Goal: Use online tool/utility: Use online tool/utility

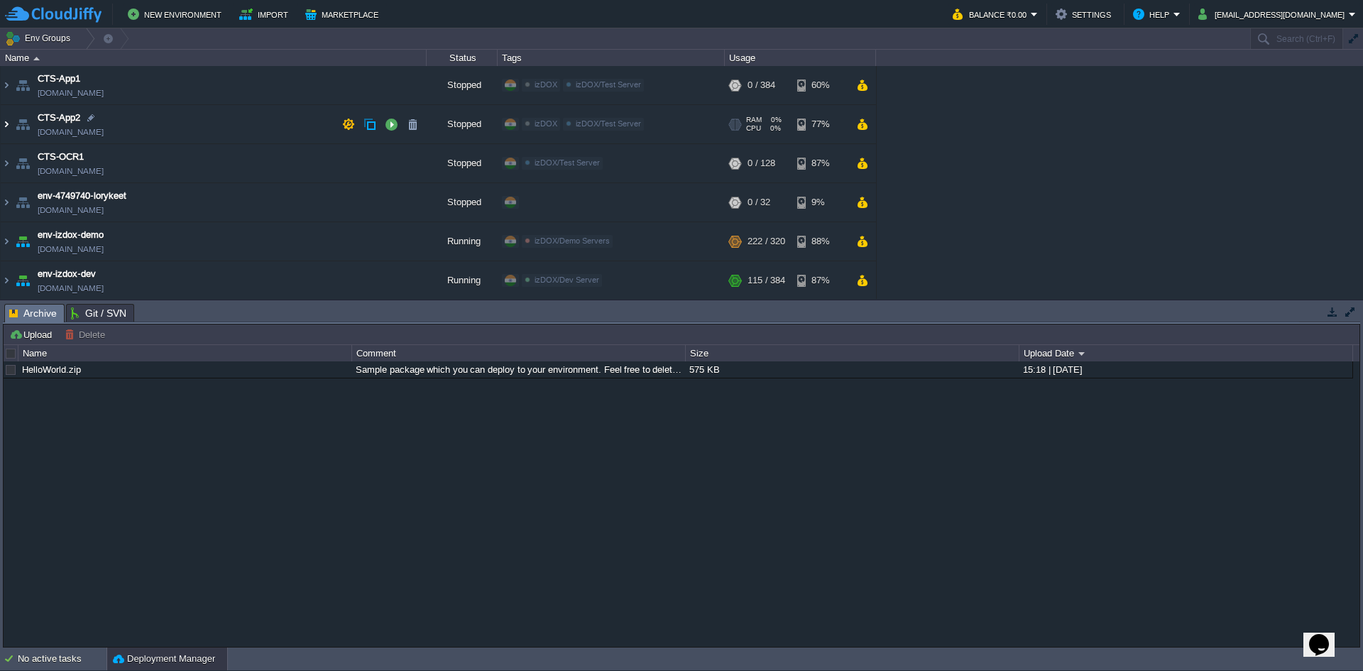
click at [1, 128] on img at bounding box center [6, 124] width 11 height 38
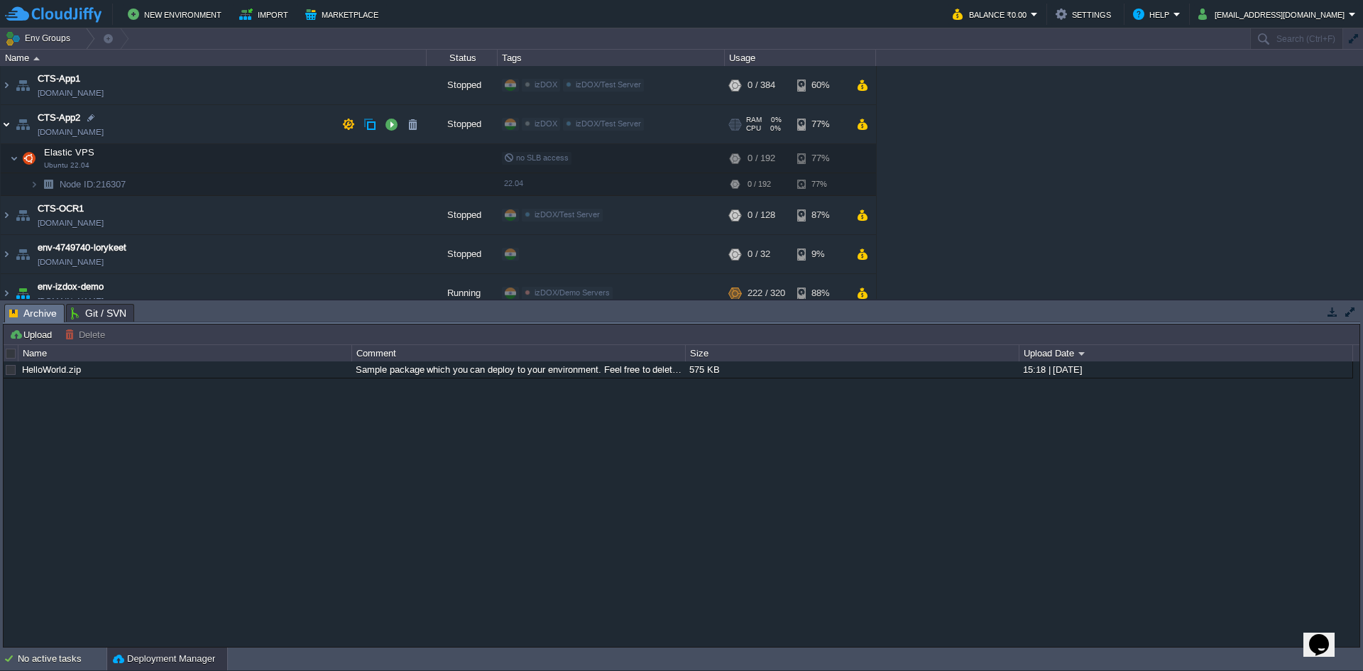
click at [9, 123] on img at bounding box center [6, 124] width 11 height 38
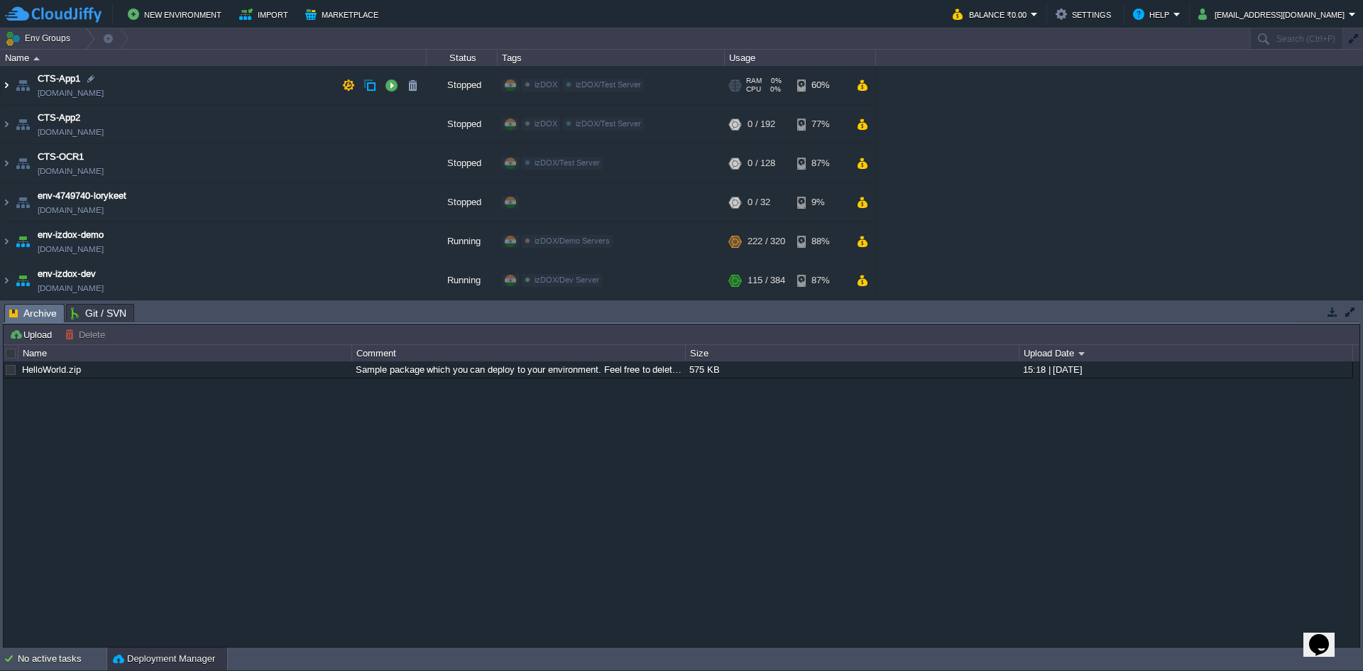
click at [1, 94] on img at bounding box center [6, 85] width 11 height 38
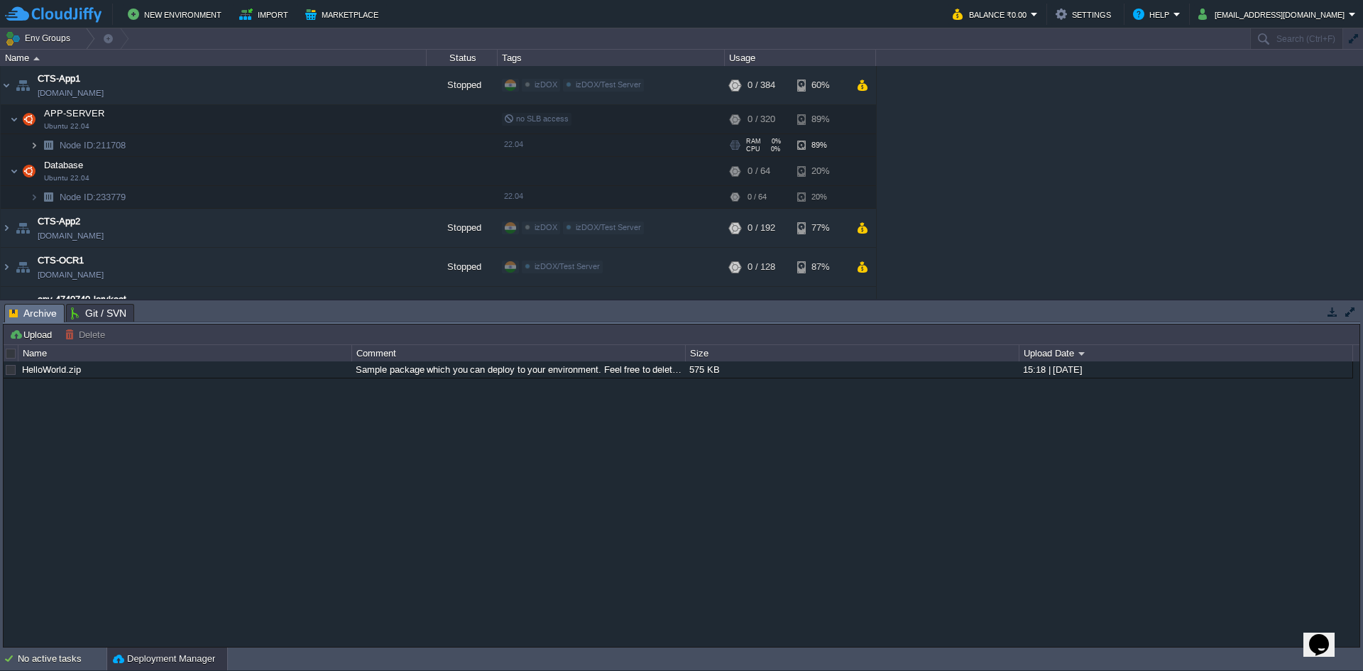
click at [38, 148] on img at bounding box center [34, 145] width 9 height 22
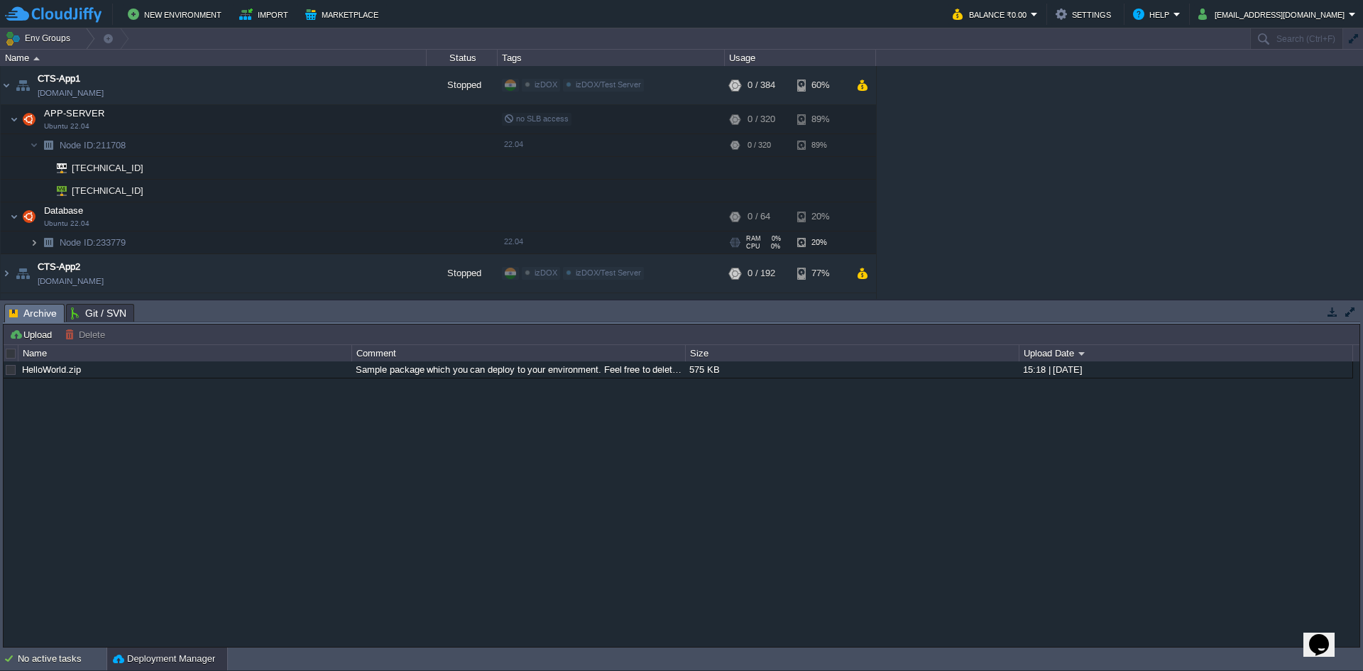
click at [36, 252] on img at bounding box center [34, 243] width 9 height 22
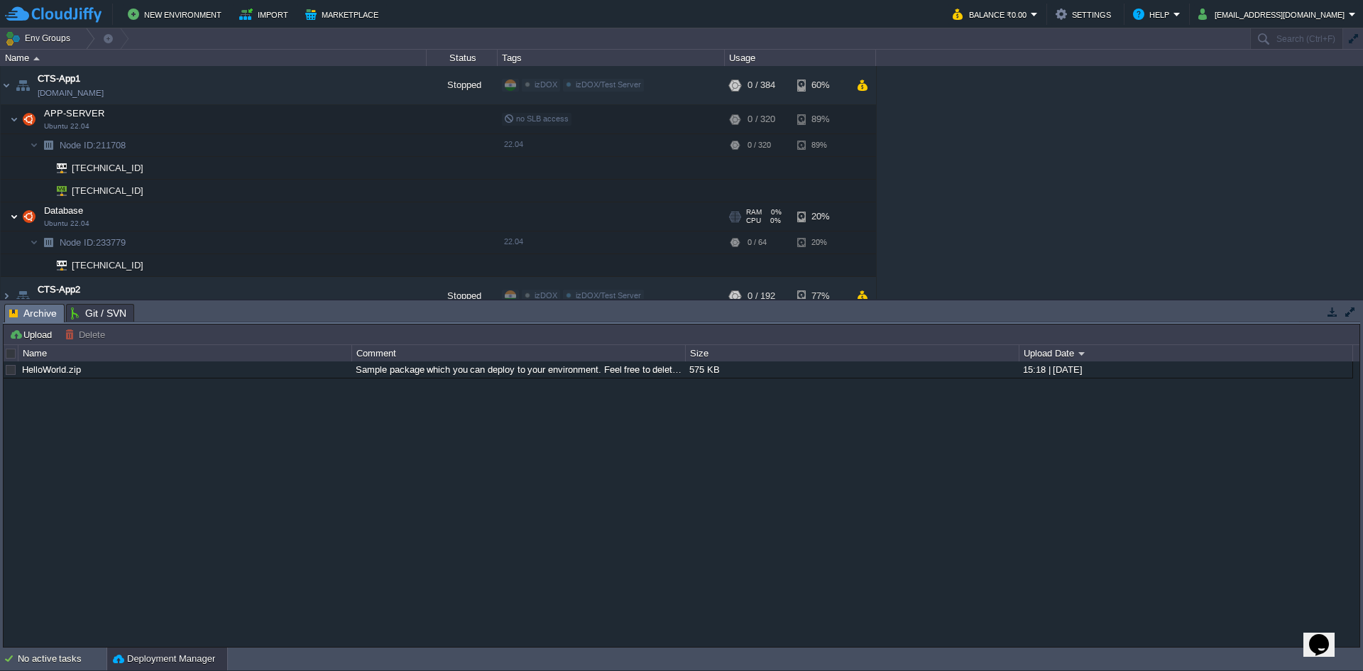
click at [15, 222] on img at bounding box center [14, 216] width 9 height 28
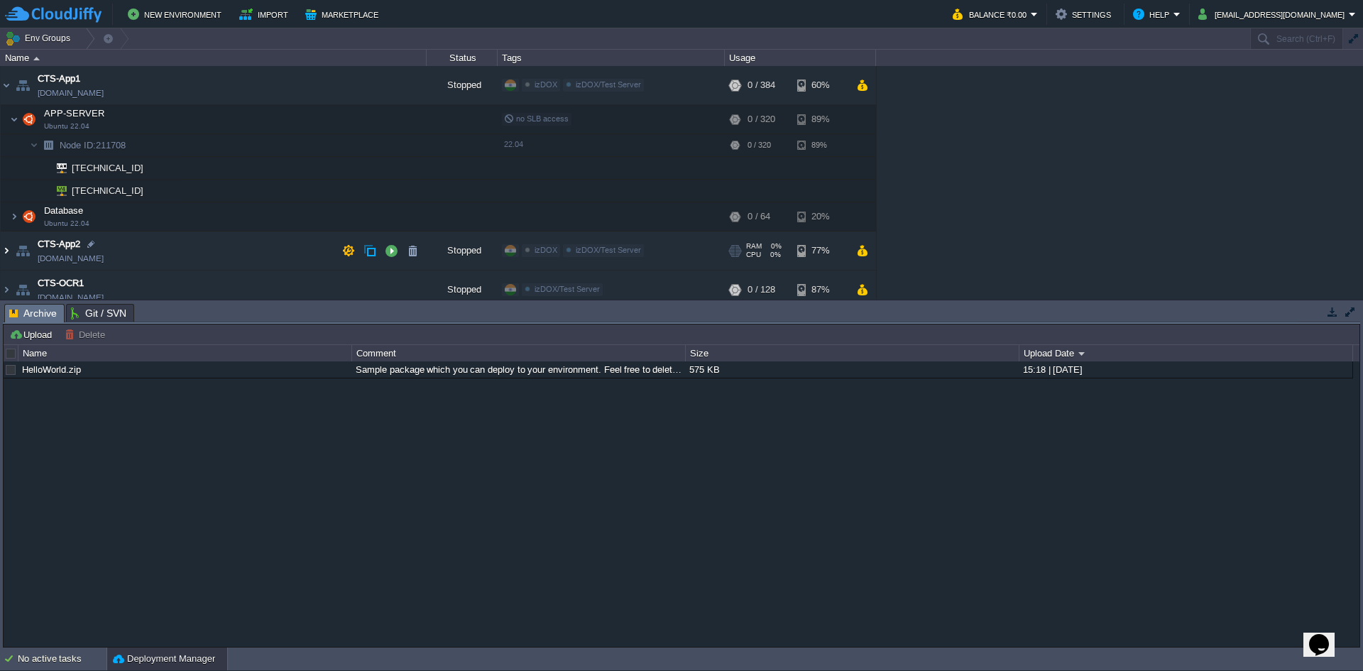
click at [7, 247] on img at bounding box center [6, 251] width 11 height 38
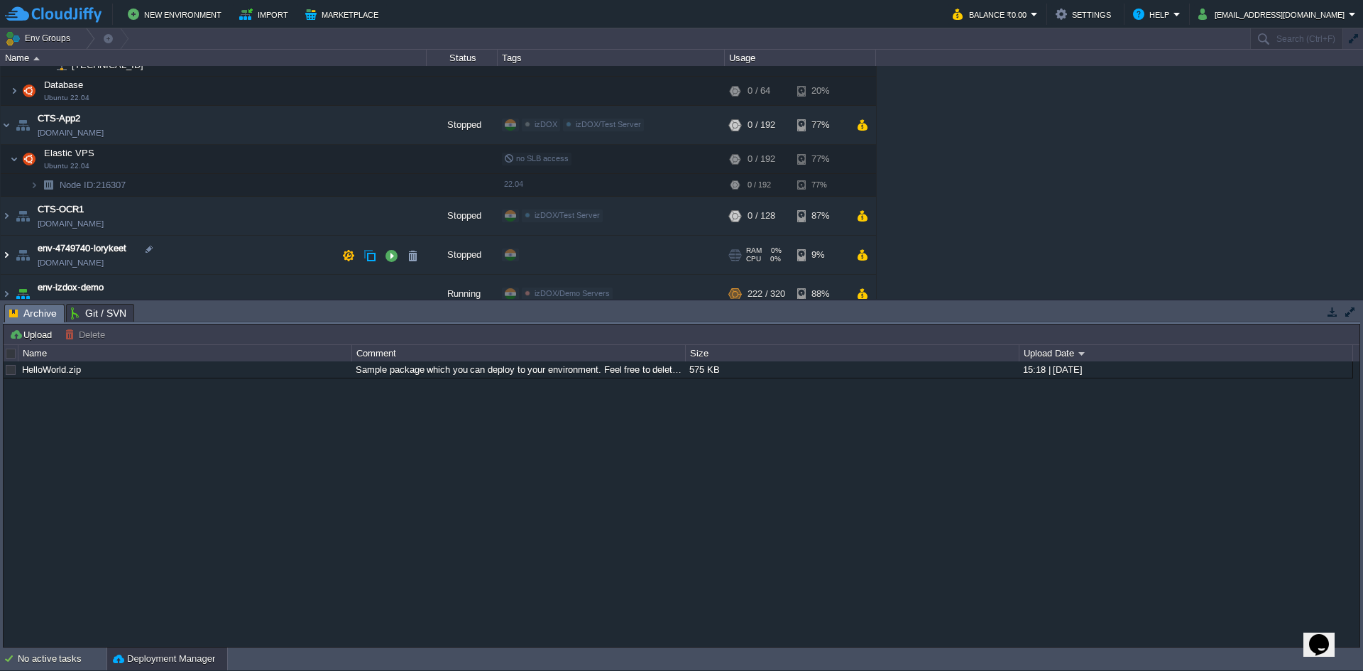
scroll to position [126, 0]
click at [36, 190] on img at bounding box center [34, 185] width 9 height 22
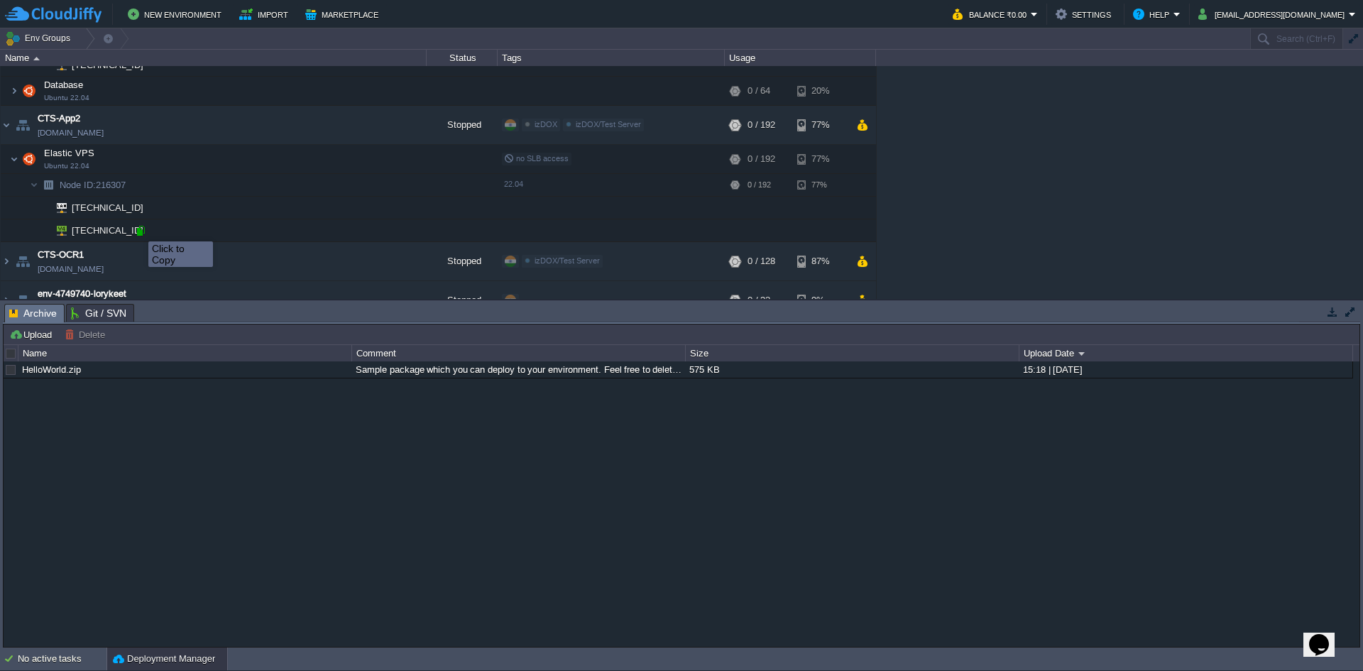
click at [138, 229] on div at bounding box center [140, 230] width 13 height 13
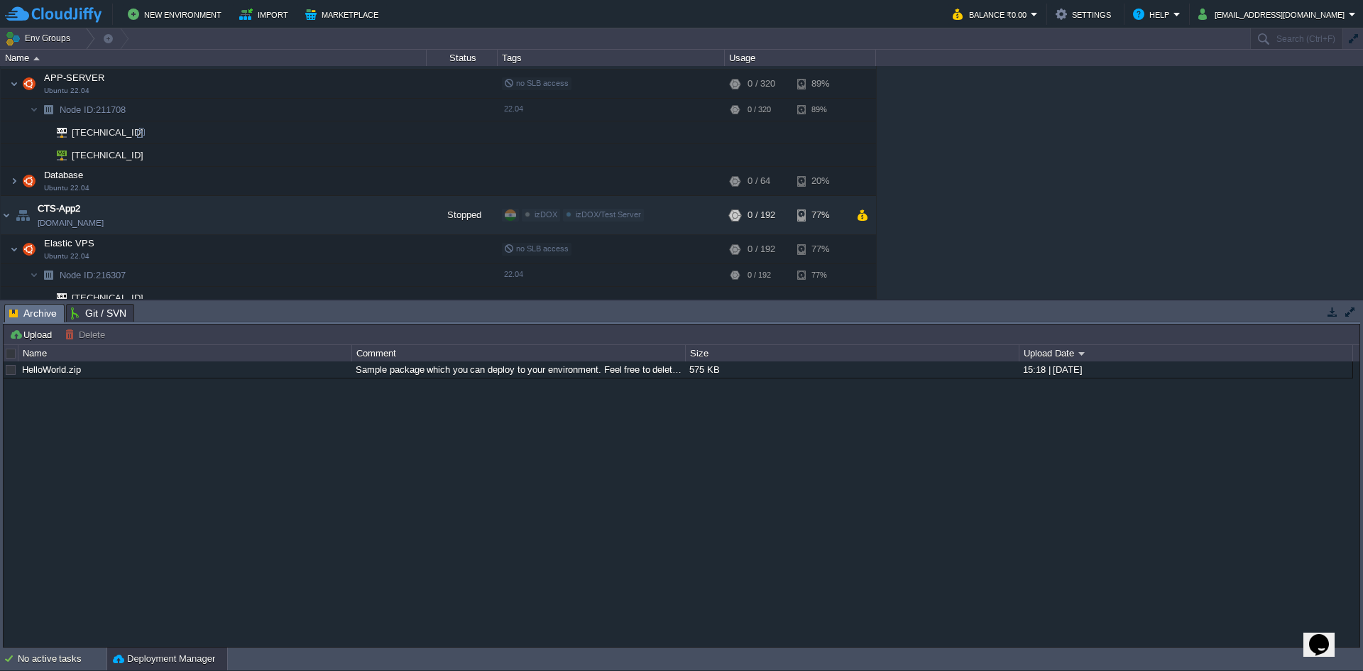
scroll to position [34, 0]
click at [146, 156] on div at bounding box center [145, 157] width 13 height 13
type input "[TECHNICAL_ID]"
click at [22, 82] on img at bounding box center [29, 85] width 20 height 28
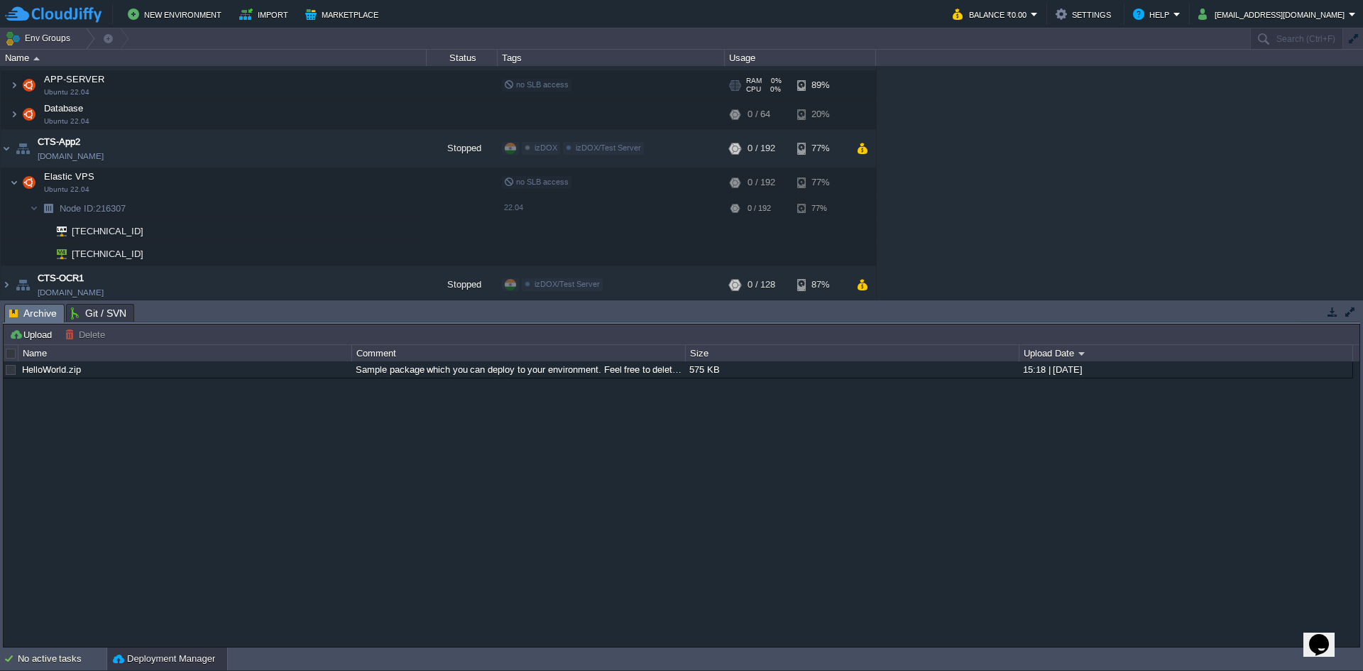
scroll to position [0, 0]
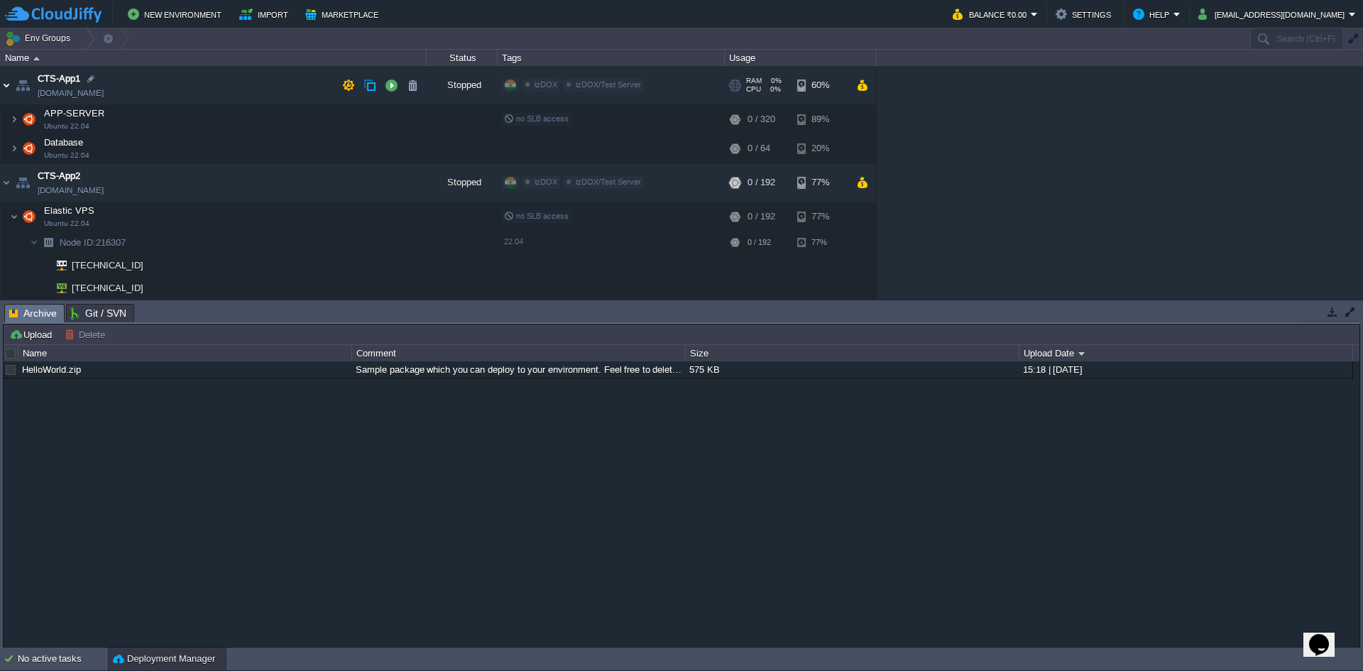
click at [10, 97] on img at bounding box center [6, 85] width 11 height 38
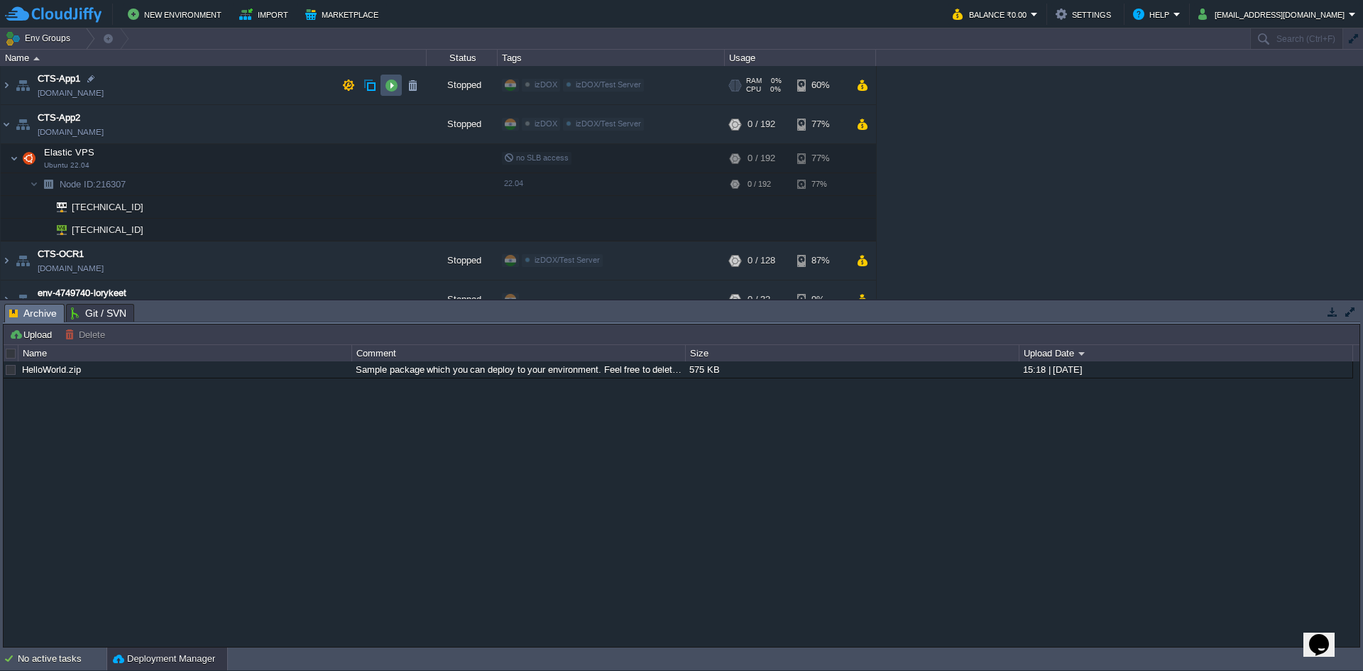
click at [392, 80] on button "button" at bounding box center [391, 85] width 13 height 13
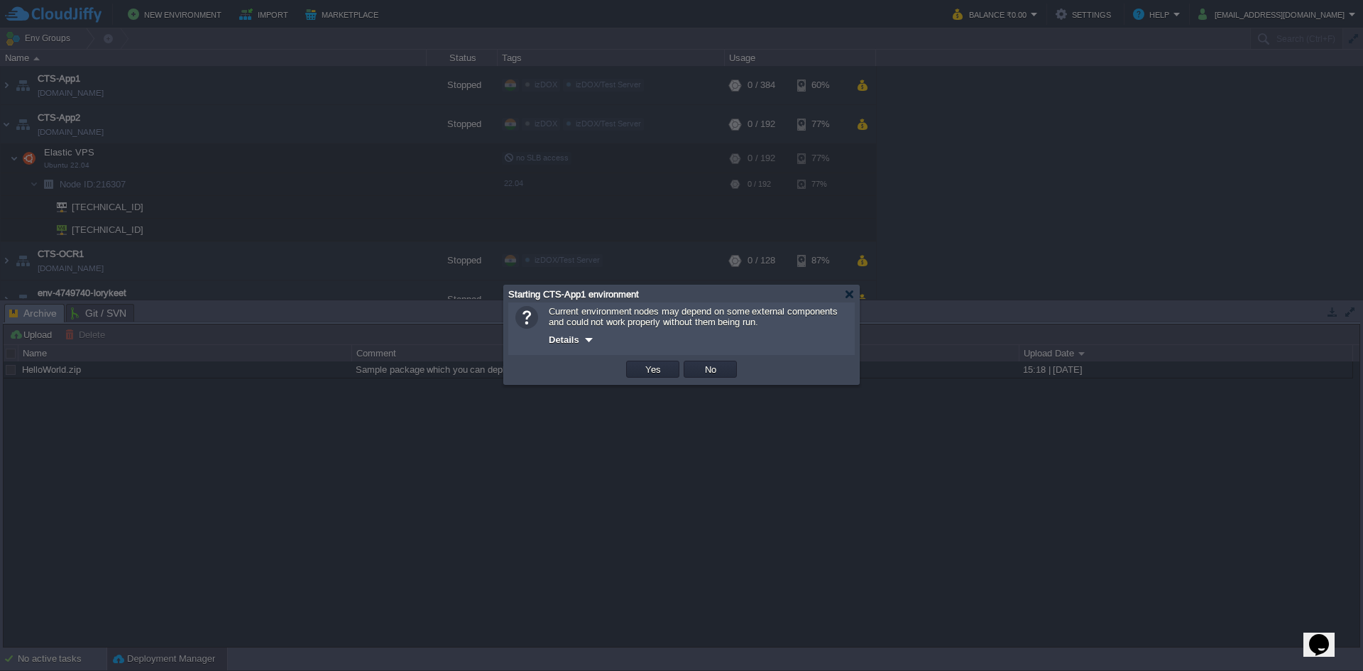
click at [661, 360] on div "OK Yes No Cancel" at bounding box center [681, 369] width 347 height 29
click at [659, 371] on button "Yes" at bounding box center [653, 369] width 24 height 13
